Goal: Find specific page/section: Find specific page/section

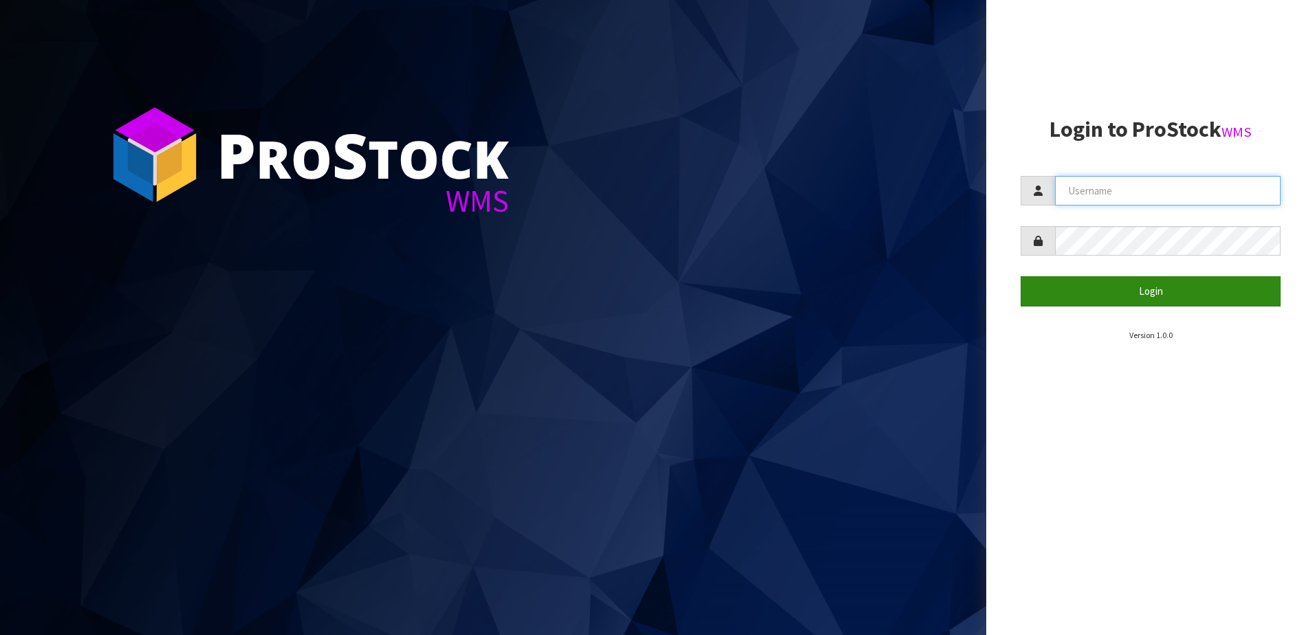
type input "NEOGEN"
click at [1092, 298] on button "Login" at bounding box center [1150, 291] width 260 height 30
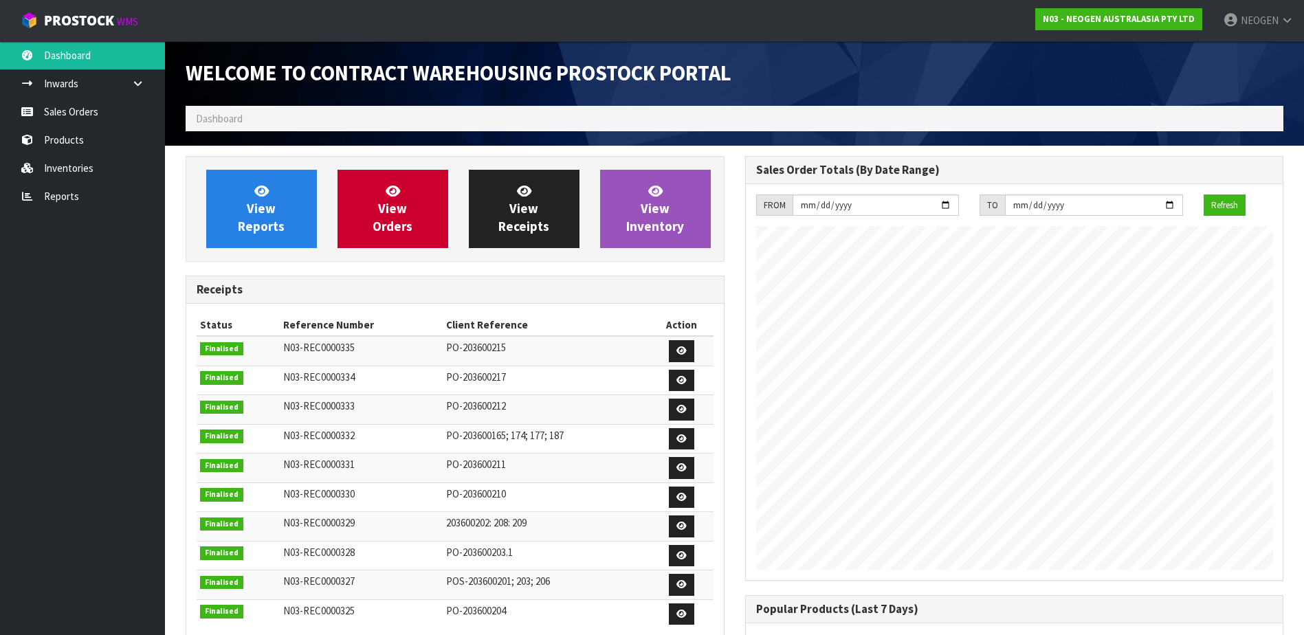
scroll to position [762, 559]
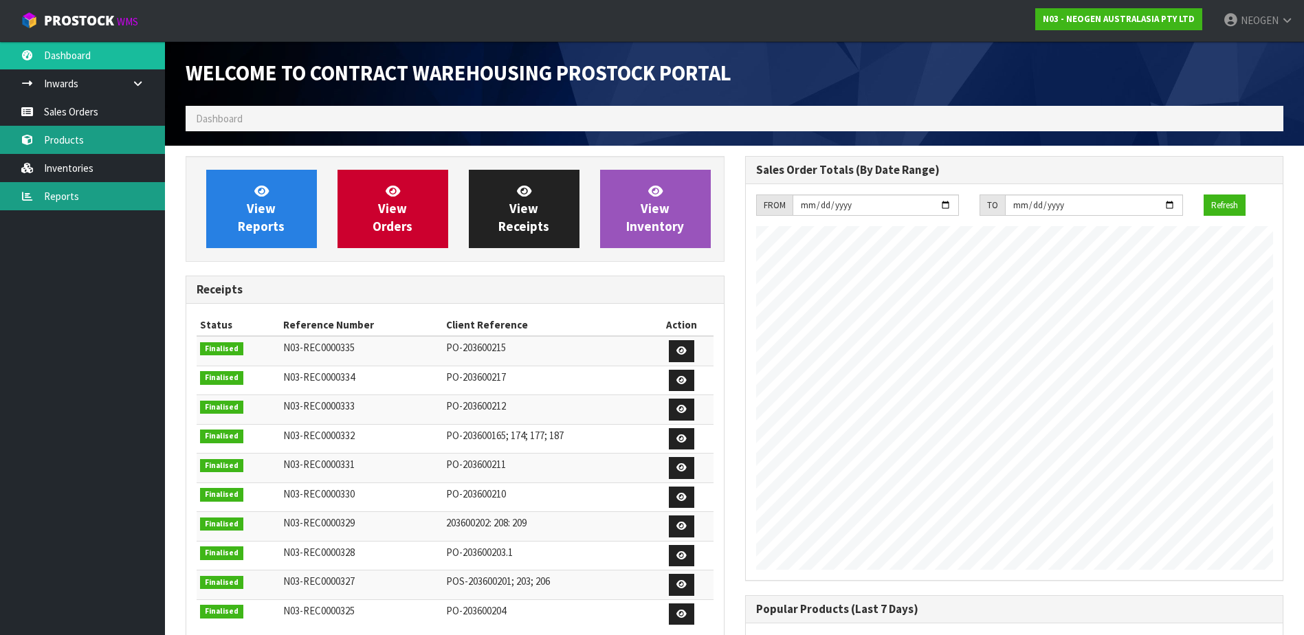
drag, startPoint x: 50, startPoint y: 142, endPoint x: 89, endPoint y: 188, distance: 61.0
click at [50, 142] on link "Products" at bounding box center [82, 140] width 165 height 28
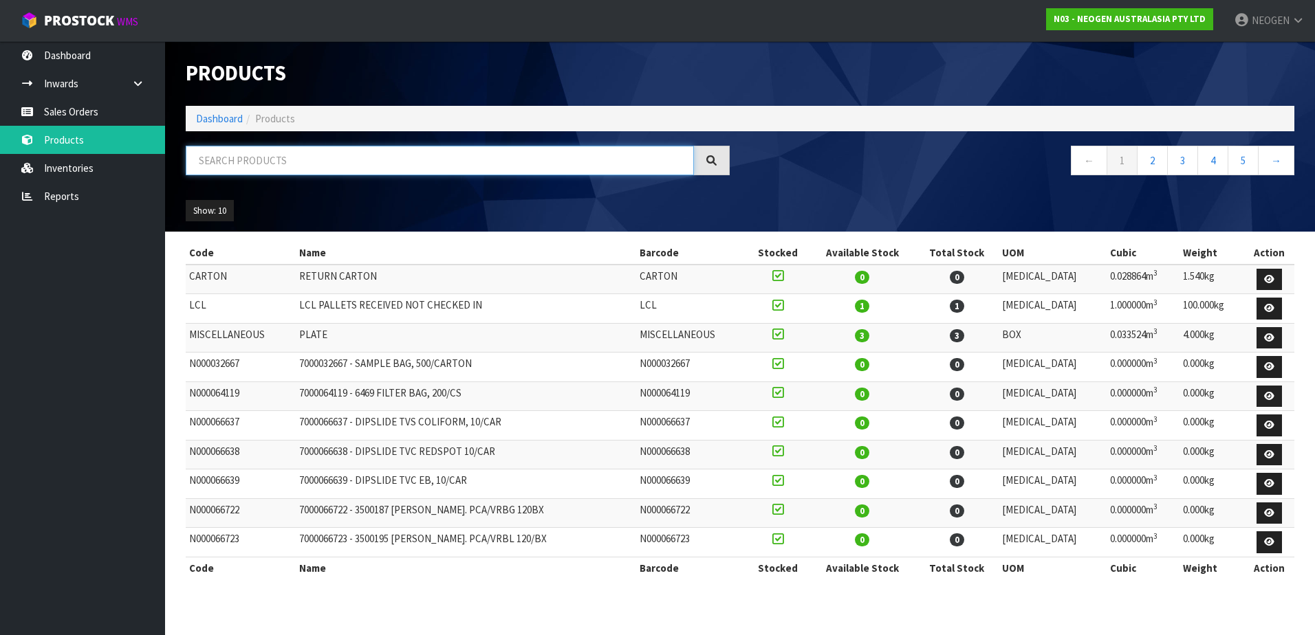
click at [279, 162] on input "text" at bounding box center [440, 161] width 508 height 30
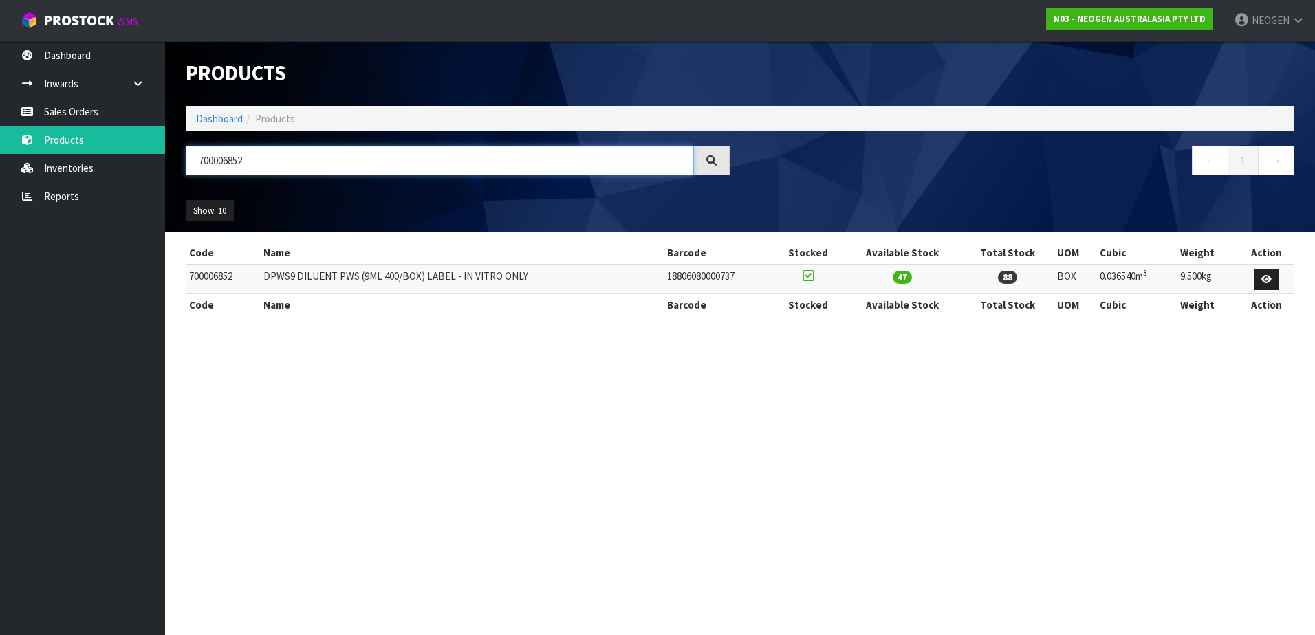
type input "700006852"
click at [1263, 280] on icon at bounding box center [1266, 279] width 10 height 9
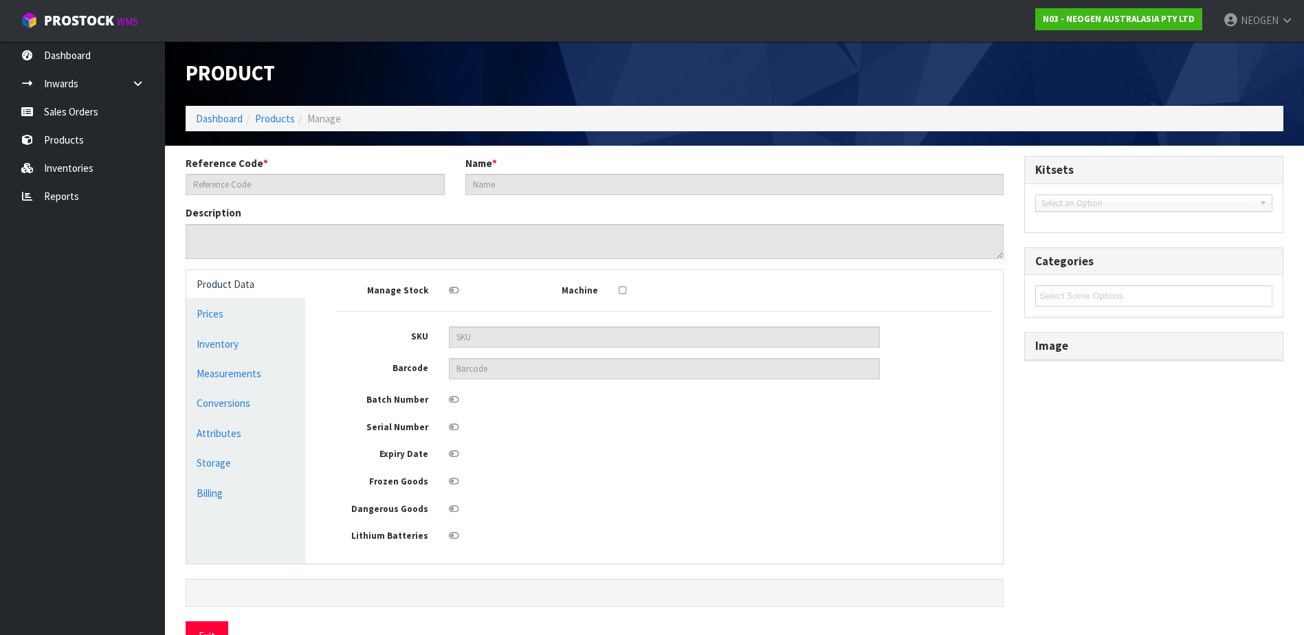
type input "700006852"
type input "DPWS9 DILUENT PWS (9ML 400/BOX) LABEL - IN VITRO ONLY"
type input "18806080000737"
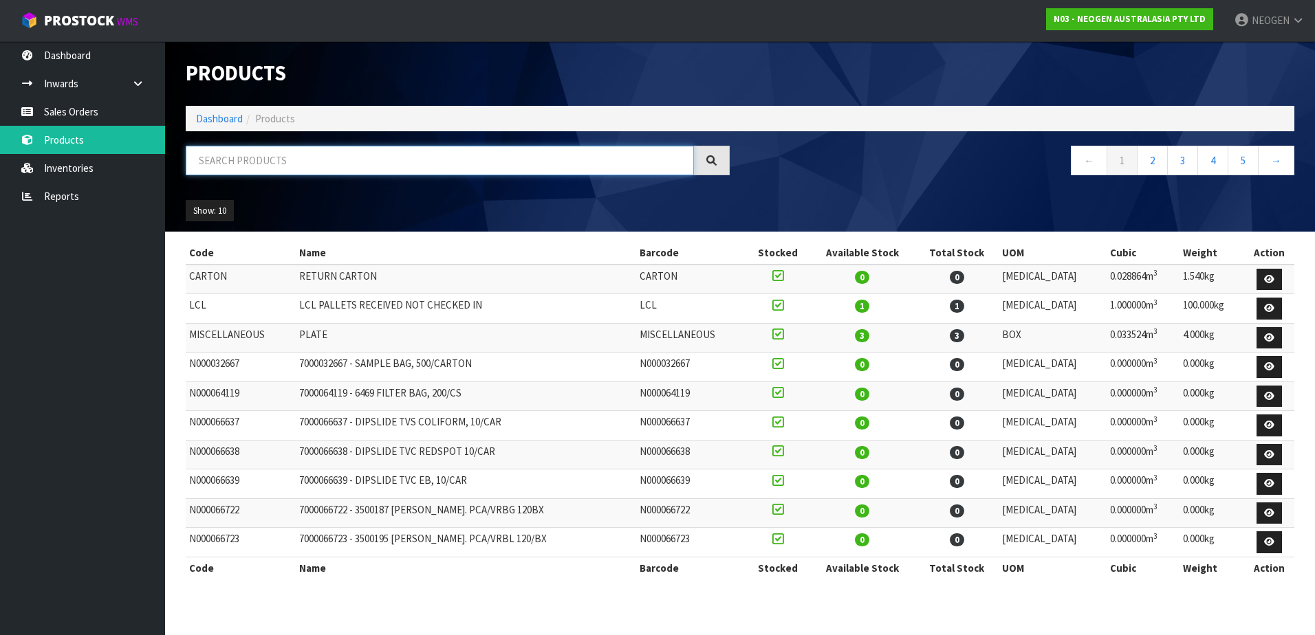
click at [311, 154] on input "text" at bounding box center [440, 161] width 508 height 30
type input "700006852"
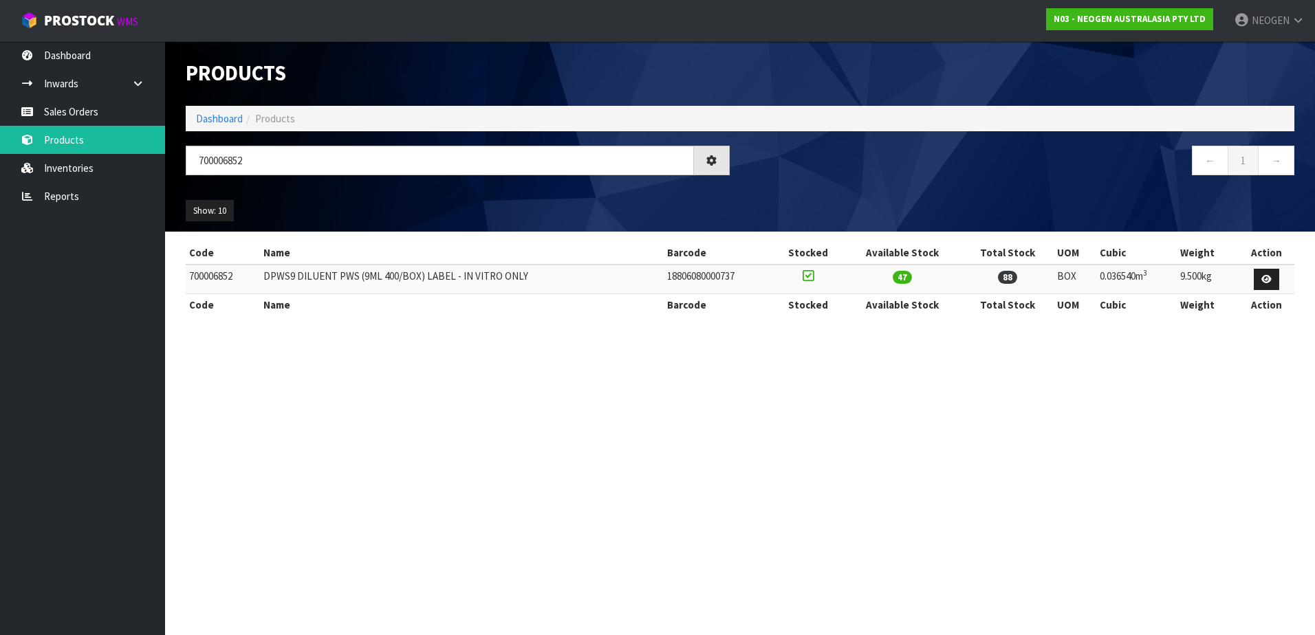
click at [899, 277] on span "47" at bounding box center [901, 277] width 19 height 13
click at [1004, 278] on span "88" at bounding box center [1007, 277] width 19 height 13
click at [47, 164] on link "Inventories" at bounding box center [82, 168] width 165 height 28
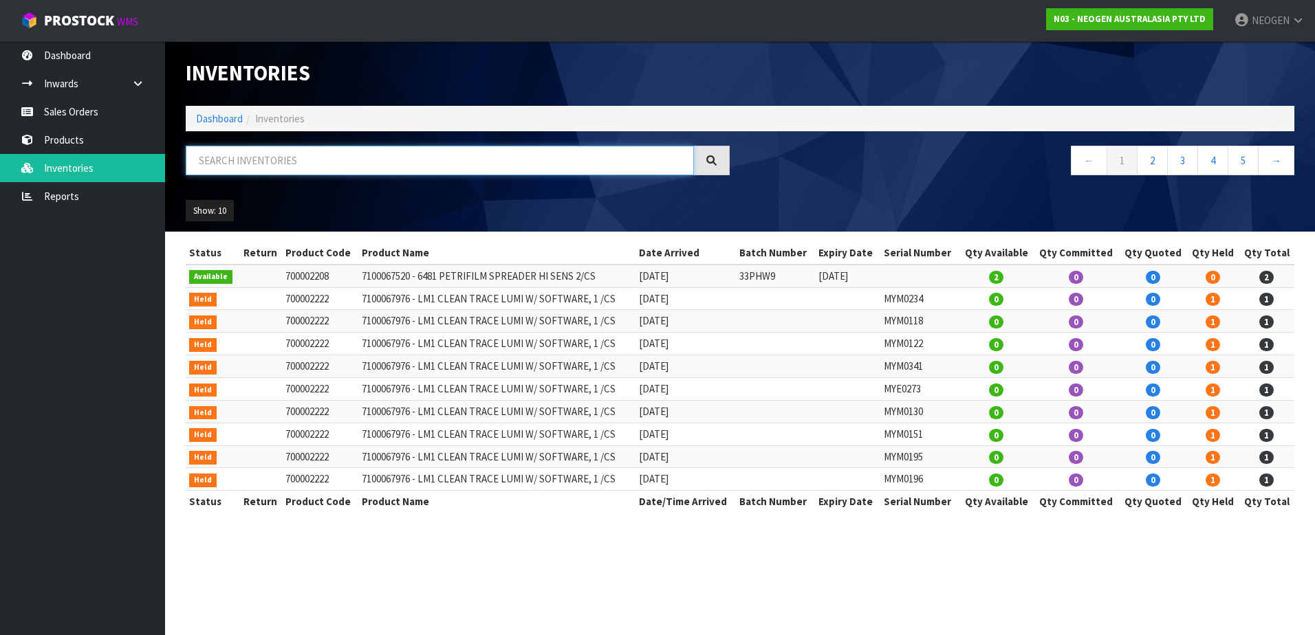
click at [243, 163] on input "text" at bounding box center [440, 161] width 508 height 30
type input "700006852"
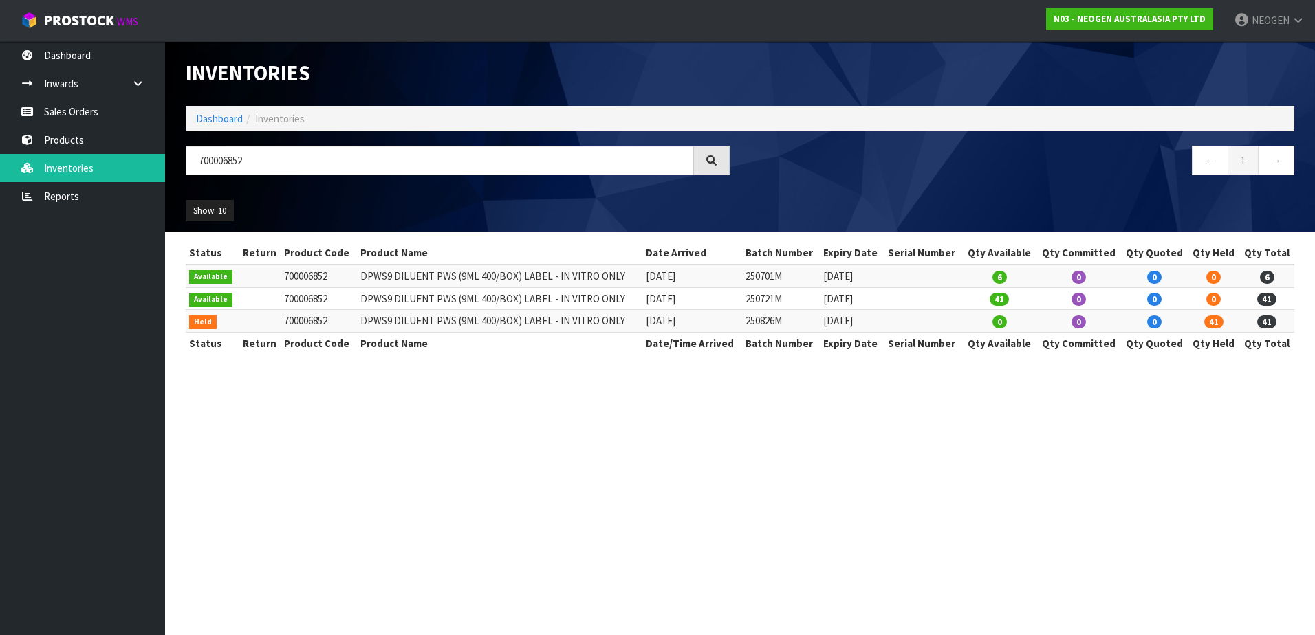
click at [1211, 324] on span "41" at bounding box center [1213, 322] width 19 height 13
click at [195, 324] on span "Held" at bounding box center [203, 323] width 28 height 14
click at [293, 318] on td "700006852" at bounding box center [319, 321] width 76 height 23
click at [1213, 318] on span "41" at bounding box center [1213, 322] width 19 height 13
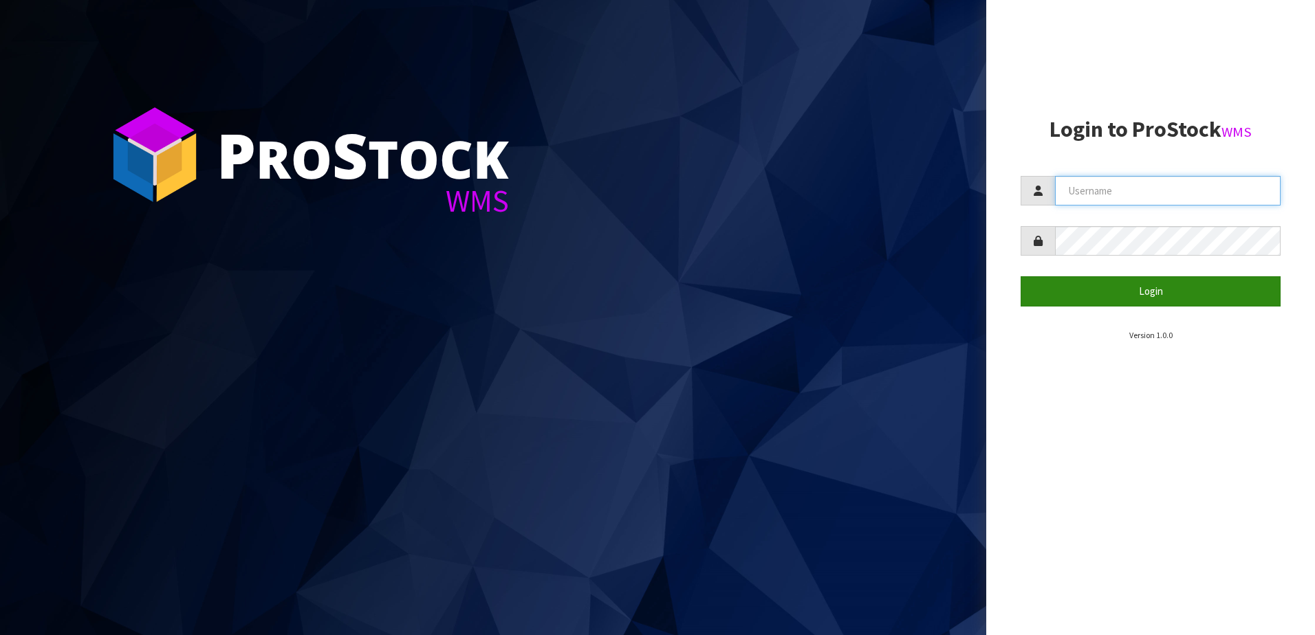
type input "NEOGEN"
click at [1141, 293] on button "Login" at bounding box center [1150, 291] width 260 height 30
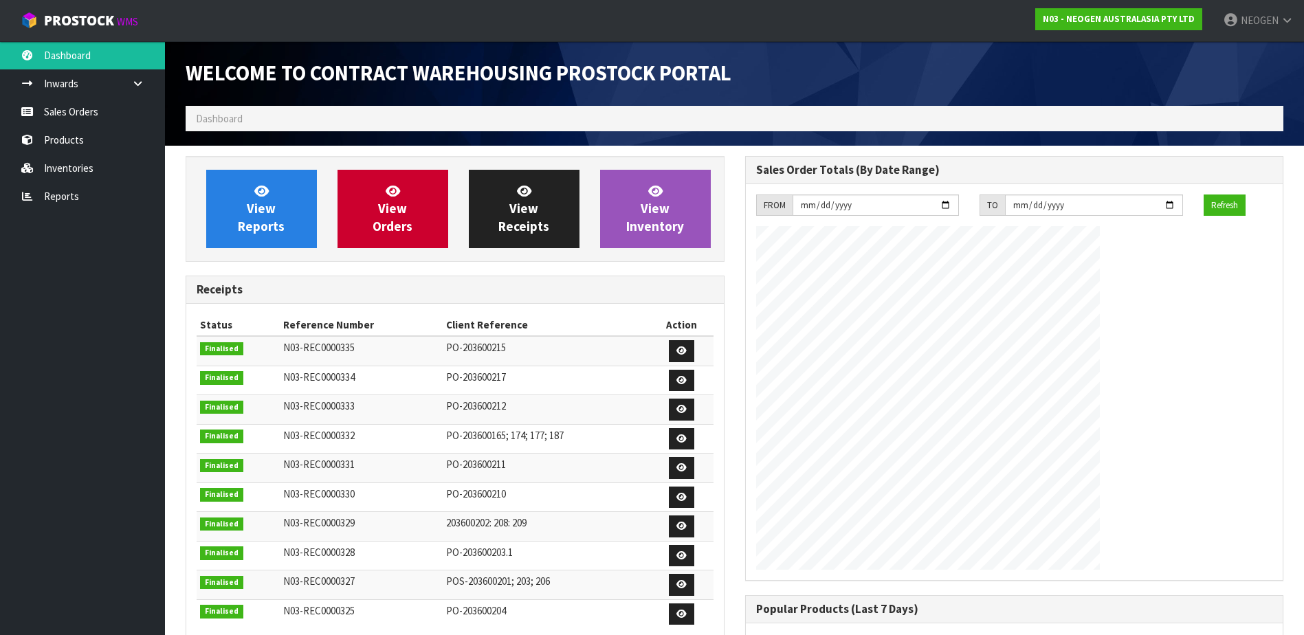
scroll to position [762, 559]
click at [222, 120] on span "Dashboard" at bounding box center [219, 118] width 47 height 13
click at [268, 111] on ol "Dashboard" at bounding box center [735, 118] width 1098 height 25
drag, startPoint x: 78, startPoint y: 139, endPoint x: 137, endPoint y: 133, distance: 59.4
click at [78, 139] on link "Products" at bounding box center [82, 140] width 165 height 28
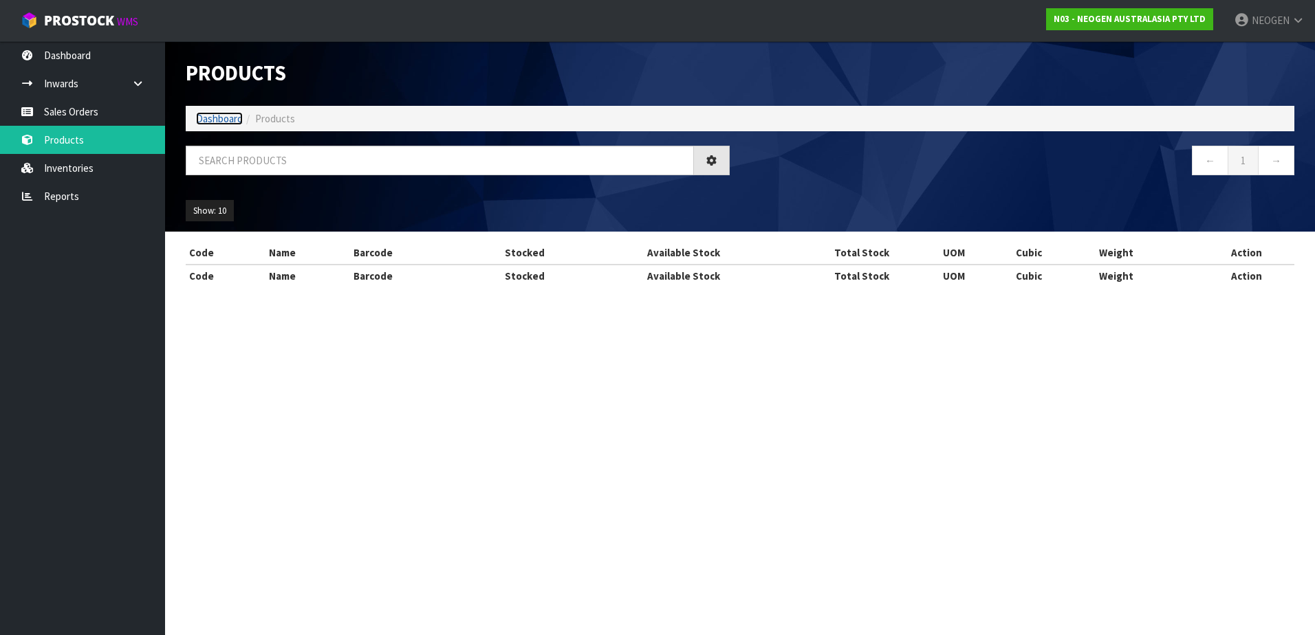
click at [228, 120] on link "Dashboard" at bounding box center [219, 118] width 47 height 13
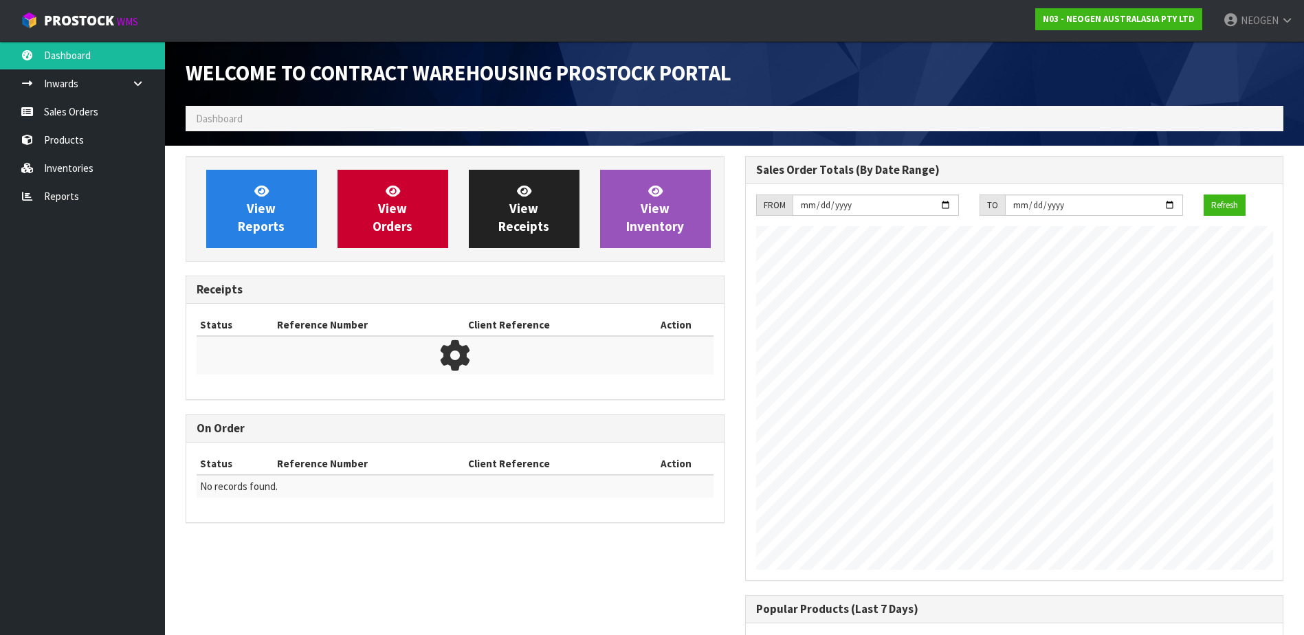
scroll to position [762, 559]
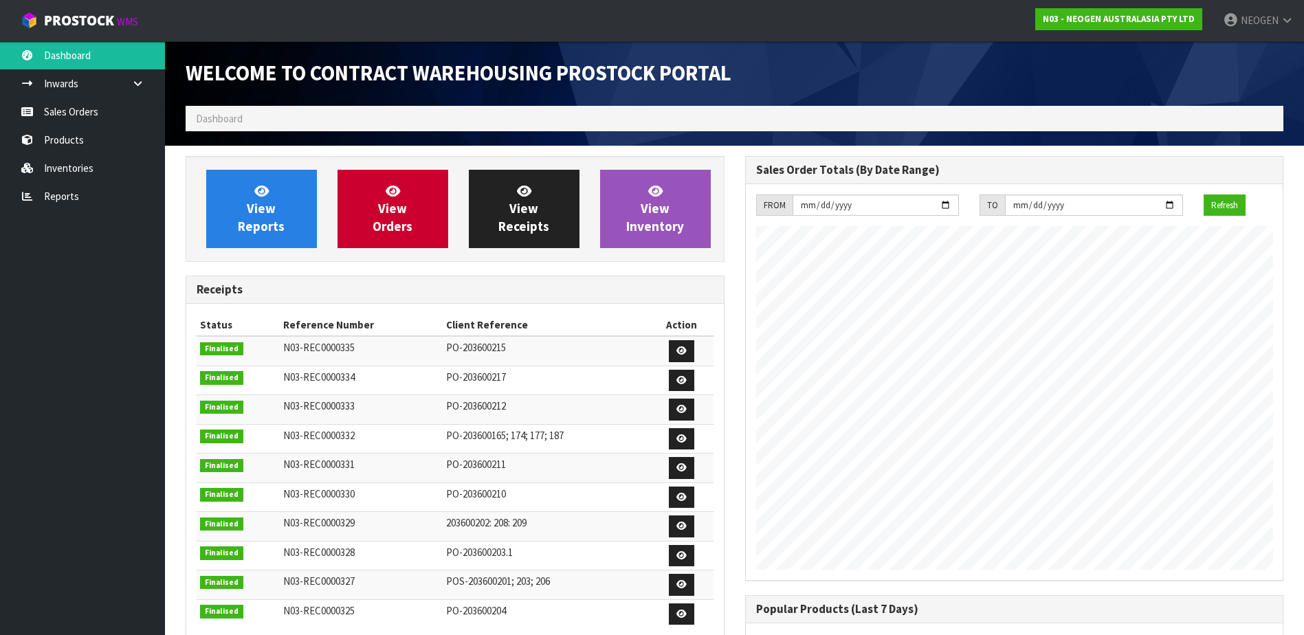
click at [228, 120] on span "Dashboard" at bounding box center [219, 118] width 47 height 13
click at [74, 144] on link "Products" at bounding box center [82, 140] width 165 height 28
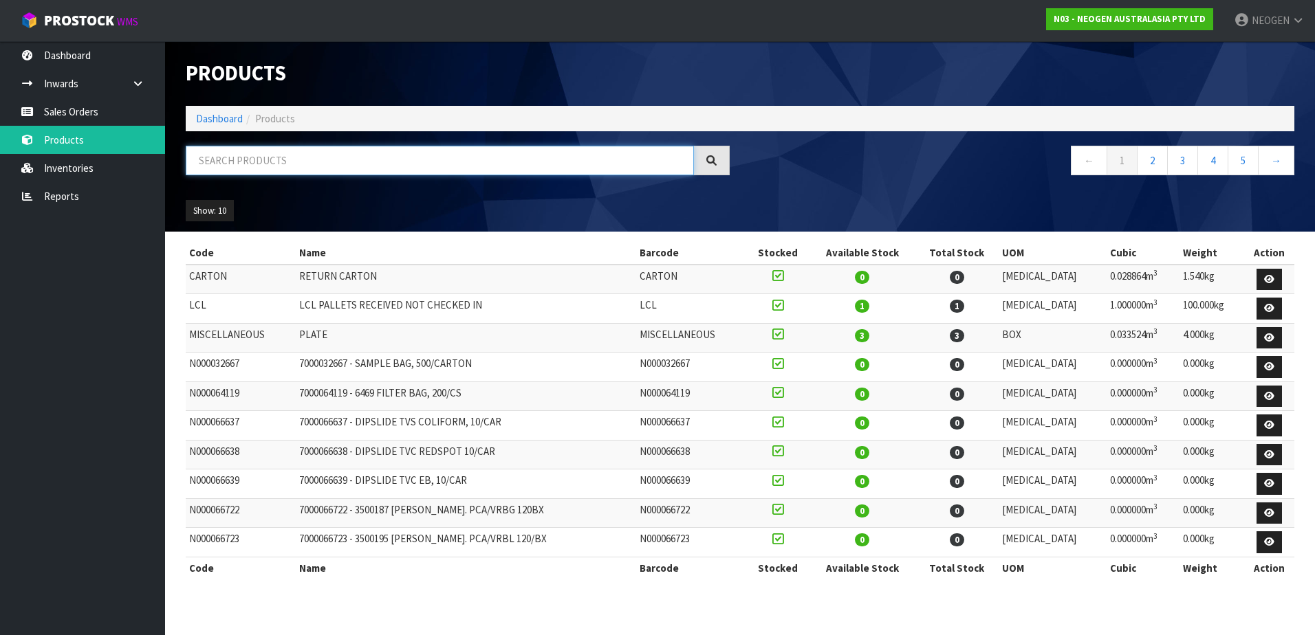
click at [238, 166] on input "text" at bounding box center [440, 161] width 508 height 30
paste input "700006852"
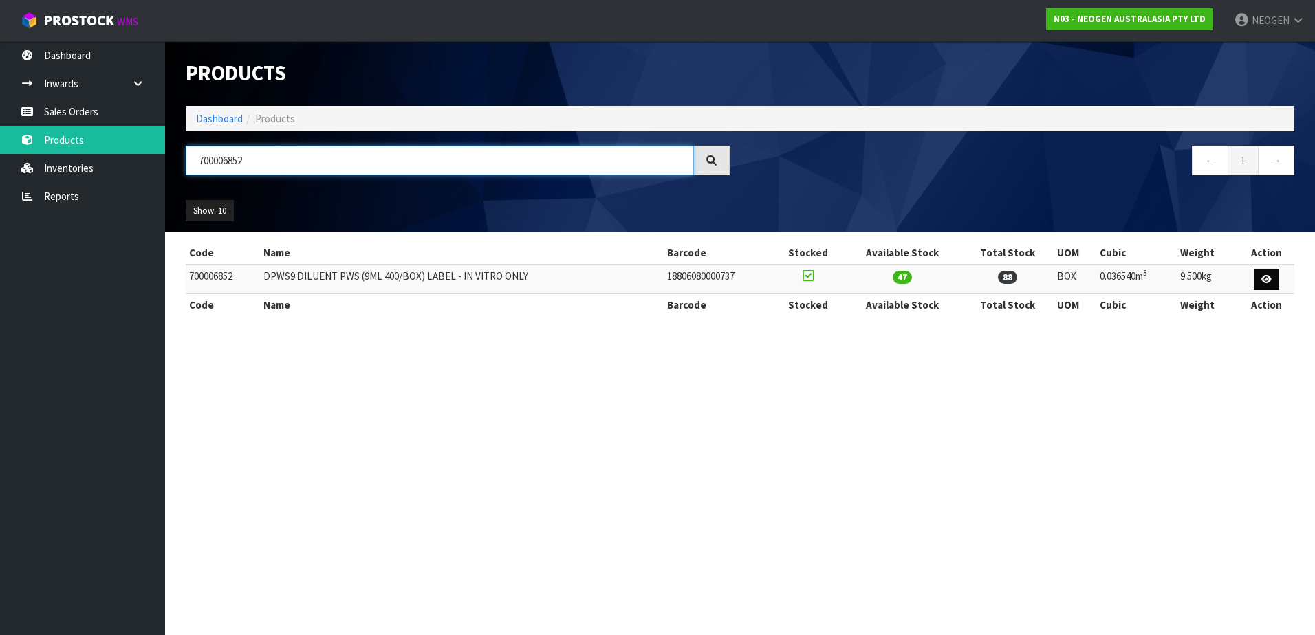
type input "700006852"
click at [1264, 277] on icon at bounding box center [1266, 279] width 10 height 9
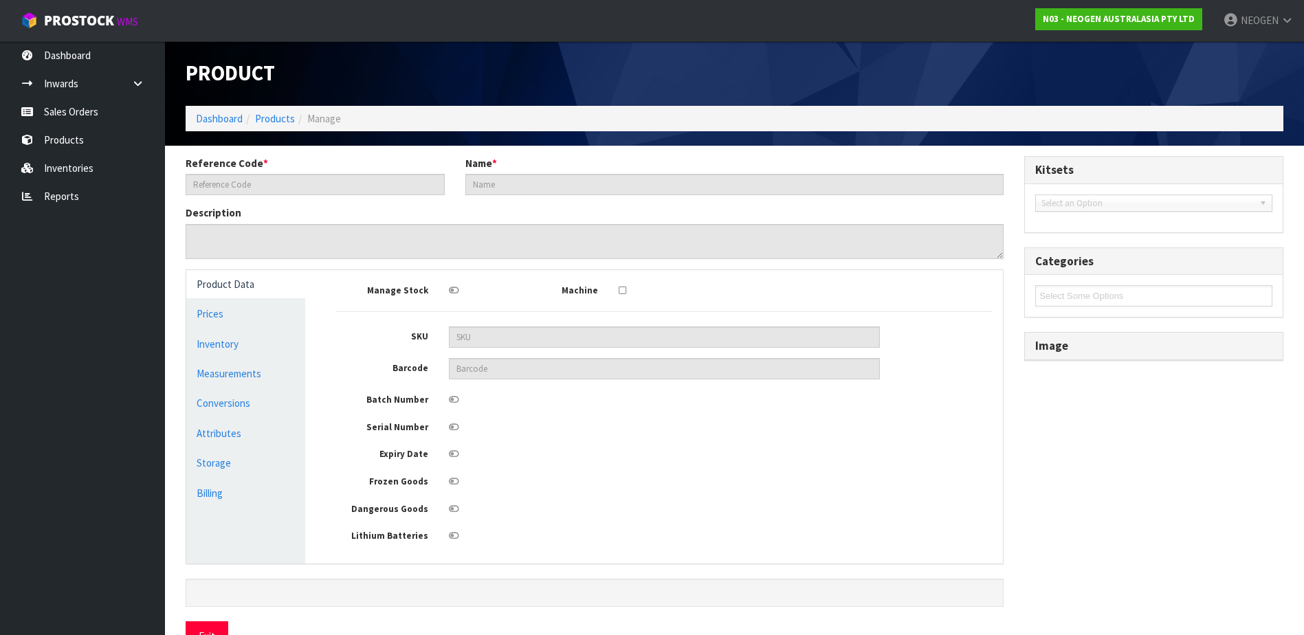
type input "700006852"
type input "DPWS9 DILUENT PWS (9ML 400/BOX) LABEL - IN VITRO ONLY"
type input "18806080000737"
